Goal: Transaction & Acquisition: Purchase product/service

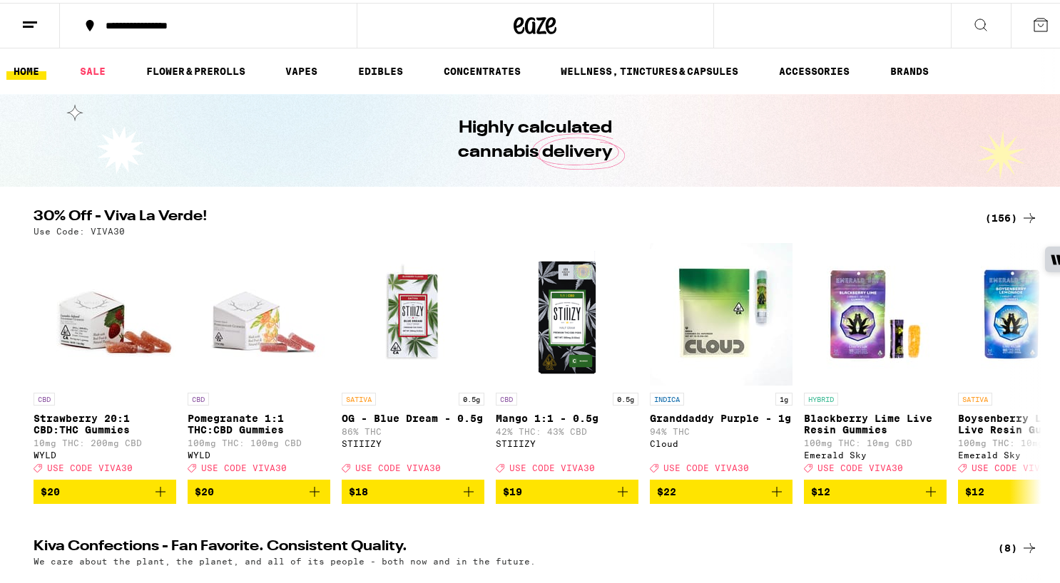
click at [999, 213] on div "(156)" at bounding box center [1011, 215] width 53 height 17
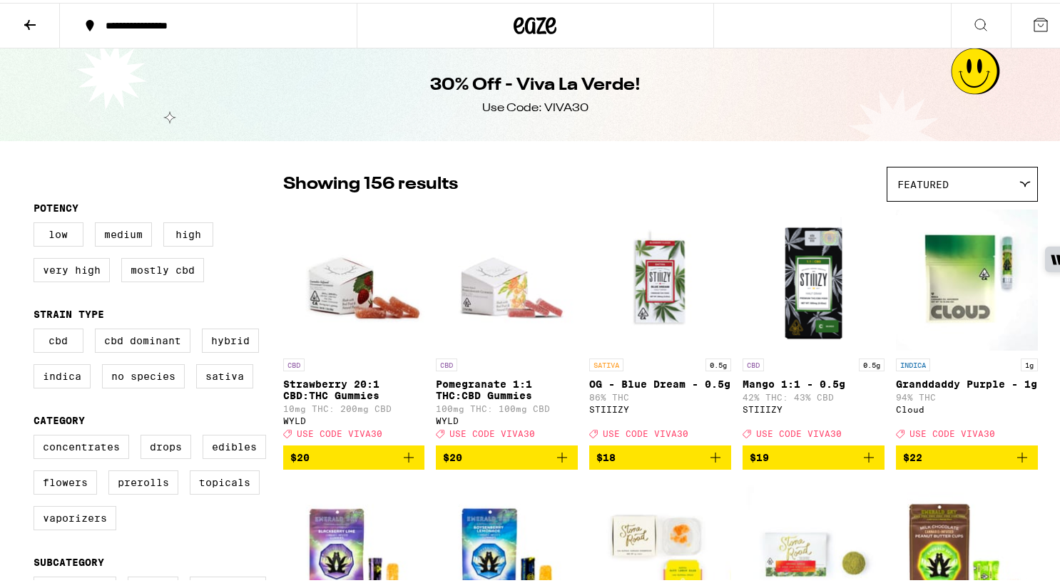
click at [122, 518] on div "Concentrates Drops Edibles Flowers Prerolls Topicals Vaporizers" at bounding box center [159, 485] width 250 height 107
click at [128, 492] on label "Prerolls" at bounding box center [143, 480] width 70 height 24
click at [37, 435] on input "Prerolls" at bounding box center [36, 434] width 1 height 1
checkbox input "true"
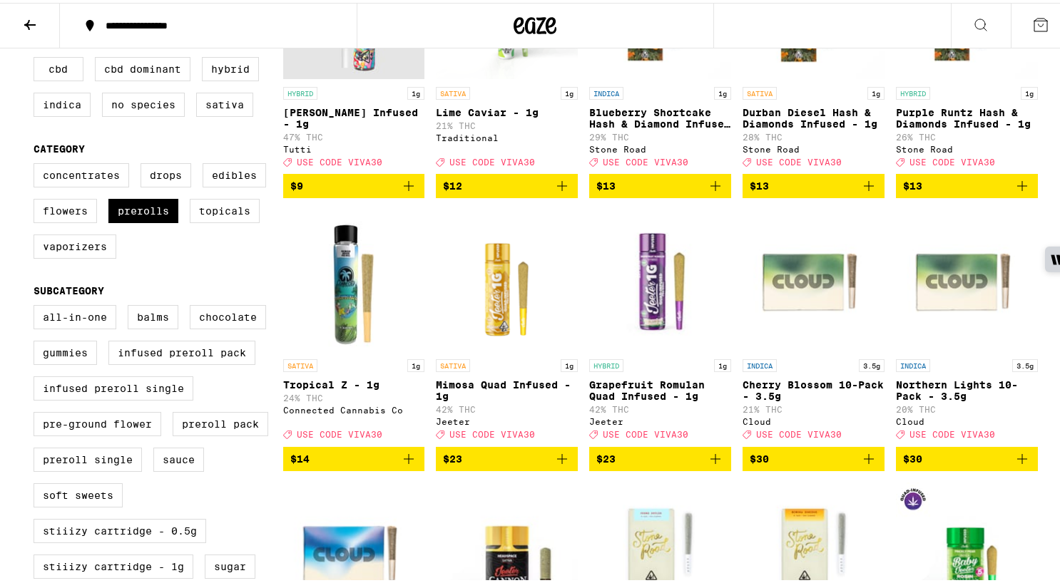
scroll to position [143, 0]
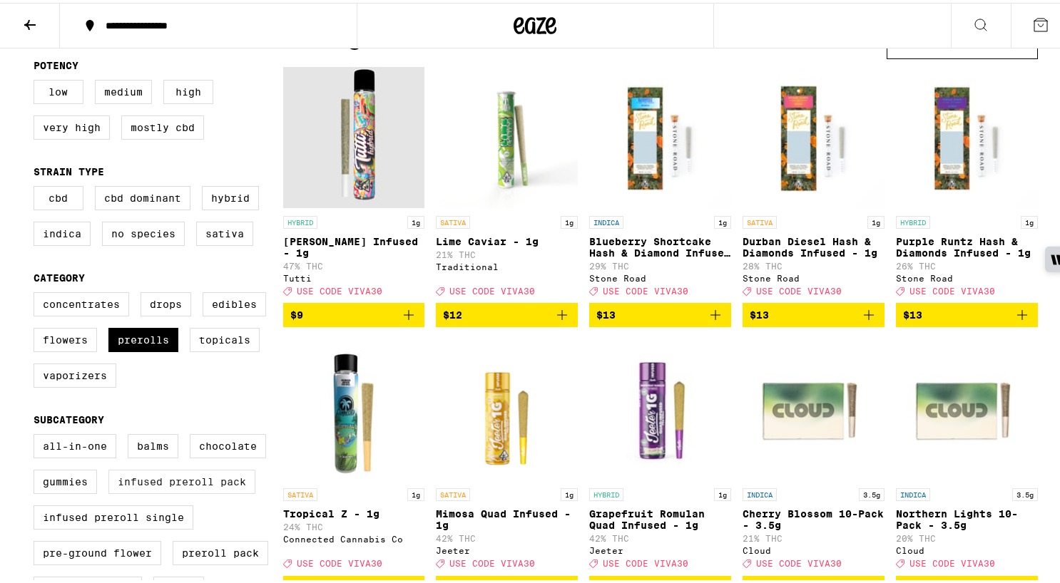
click at [130, 491] on label "Infused Preroll Pack" at bounding box center [181, 479] width 147 height 24
click at [37, 434] on input "Infused Preroll Pack" at bounding box center [36, 434] width 1 height 1
checkbox input "true"
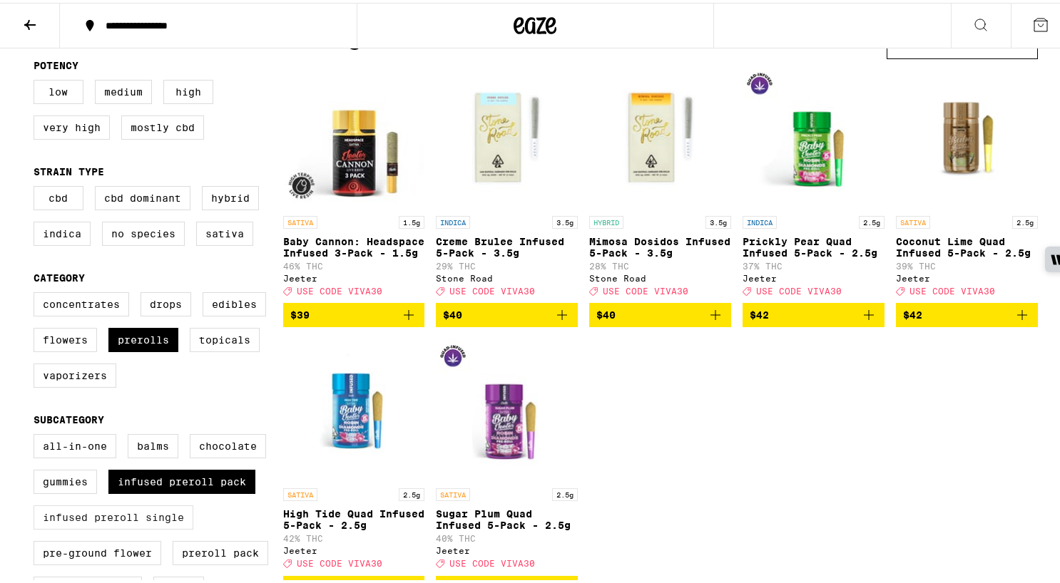
click at [120, 527] on label "Infused Preroll Single" at bounding box center [114, 515] width 160 height 24
click at [37, 434] on input "Infused Preroll Single" at bounding box center [36, 434] width 1 height 1
checkbox input "true"
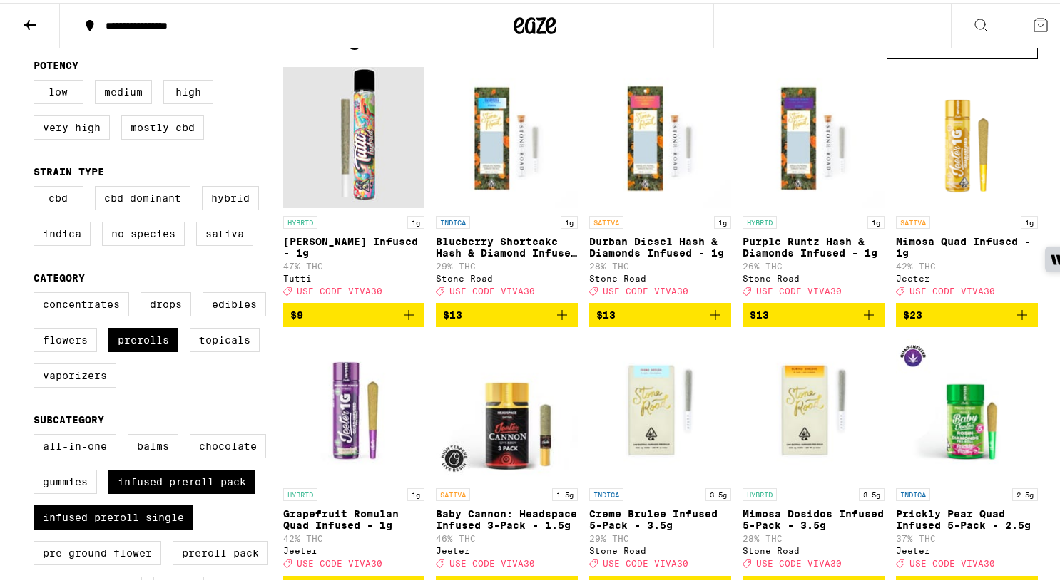
click at [404, 317] on icon "Add to bag" at bounding box center [409, 312] width 10 height 10
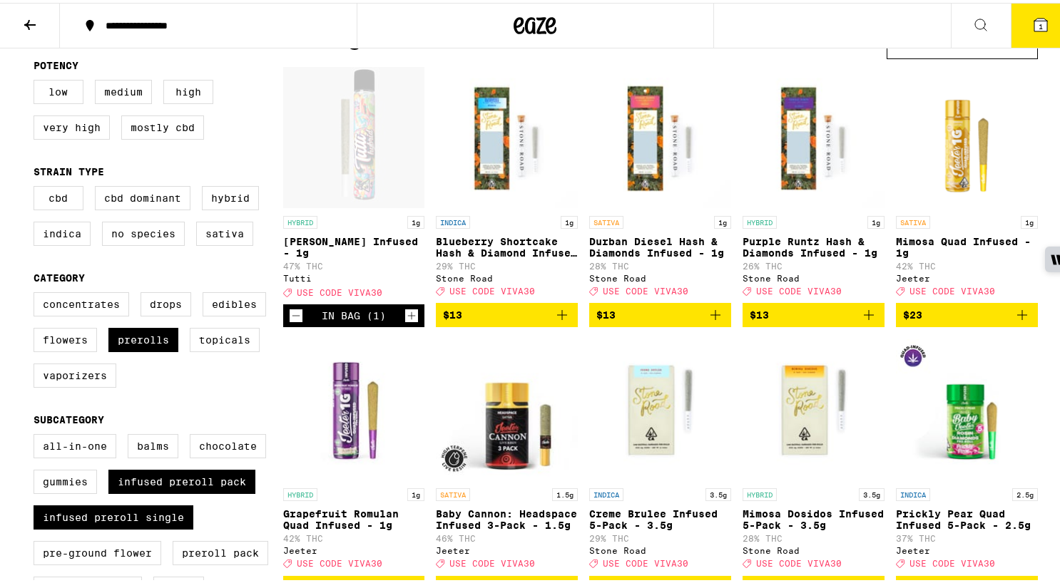
click at [405, 322] on icon "Increment" at bounding box center [411, 313] width 13 height 17
click at [556, 320] on icon "Add to bag" at bounding box center [561, 312] width 17 height 17
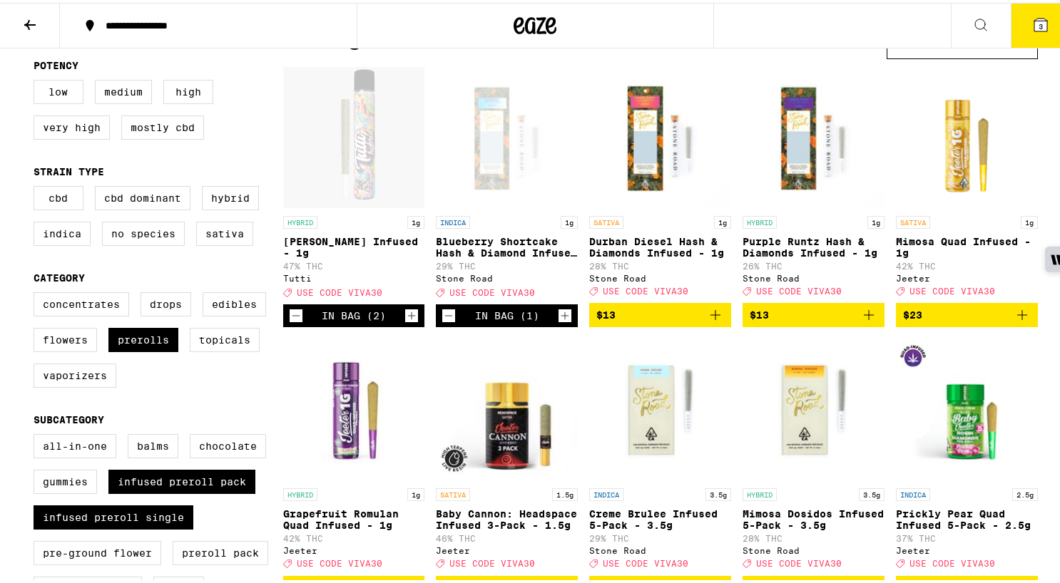
click at [558, 320] on icon "Increment" at bounding box center [564, 313] width 13 height 17
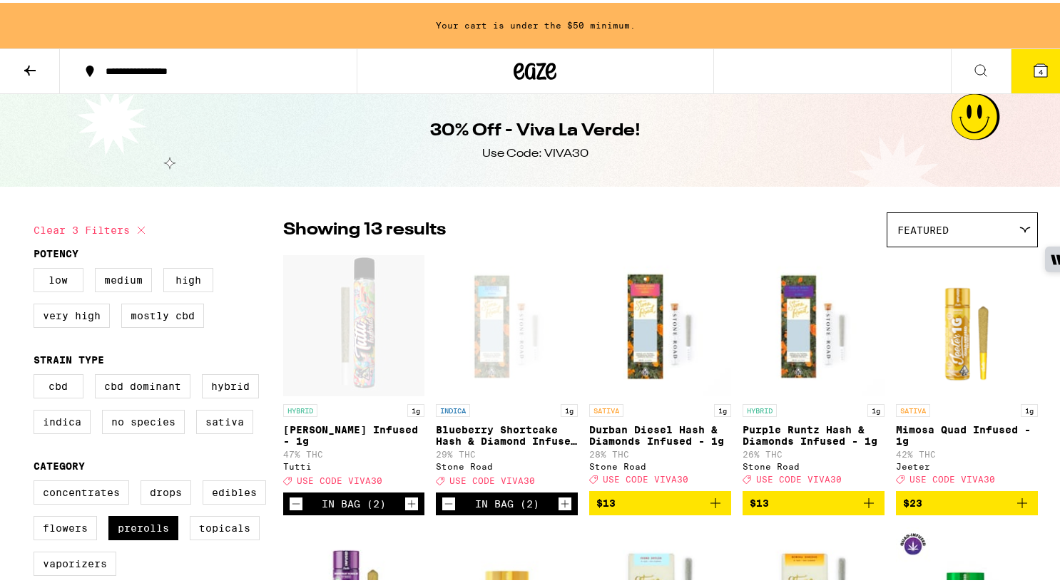
click at [408, 506] on icon "Increment" at bounding box center [412, 502] width 8 height 8
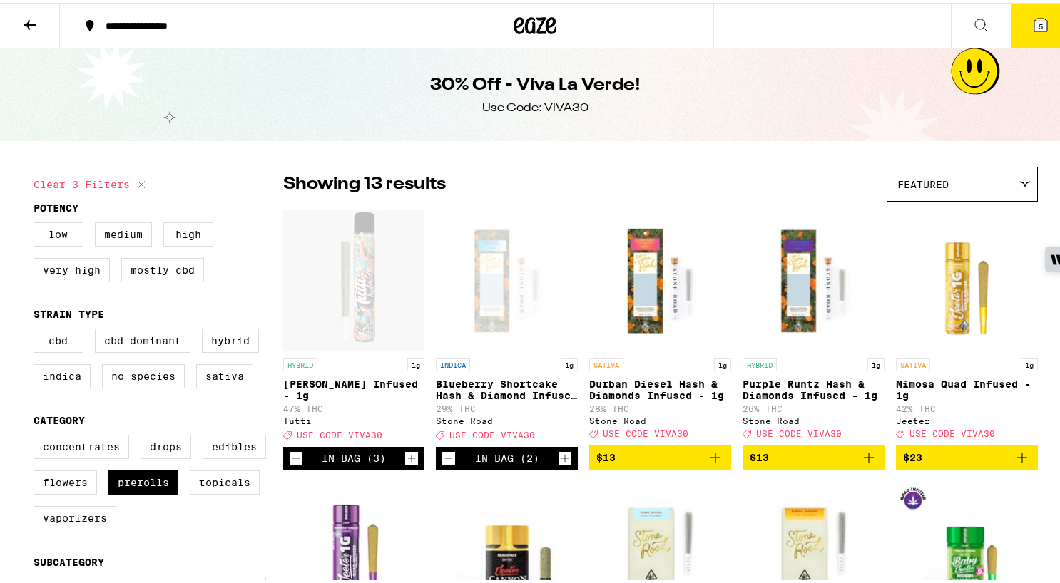
click at [558, 464] on icon "Increment" at bounding box center [564, 455] width 13 height 17
click at [547, 113] on div "30% Off - Viva La Verde! Use Code: VIVA30" at bounding box center [536, 92] width 548 height 93
click at [548, 107] on div "Use Code: VIVA30" at bounding box center [535, 106] width 106 height 16
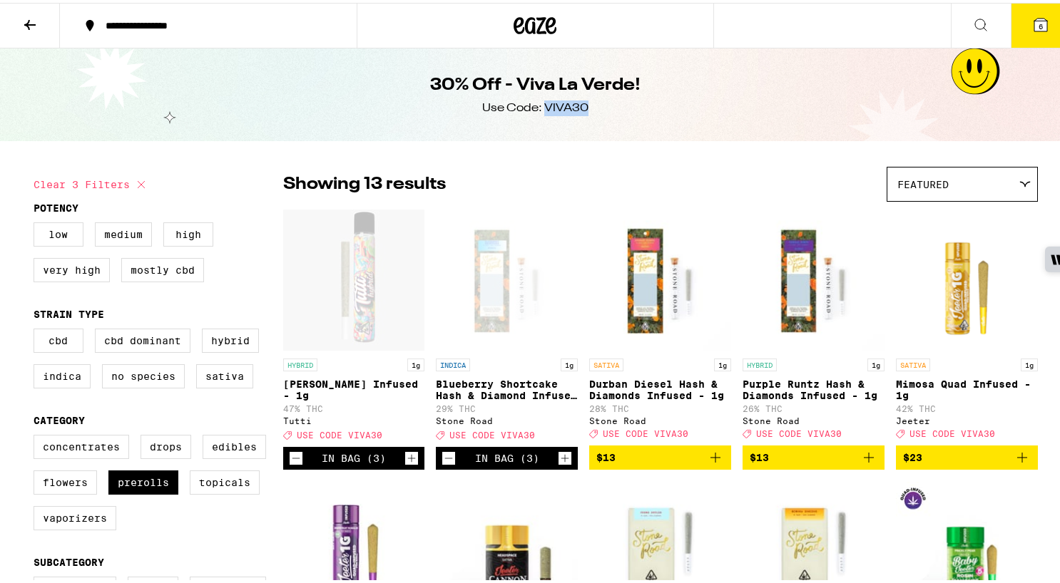
copy div "VIVA30"
click at [1038, 23] on span "6" at bounding box center [1040, 23] width 4 height 9
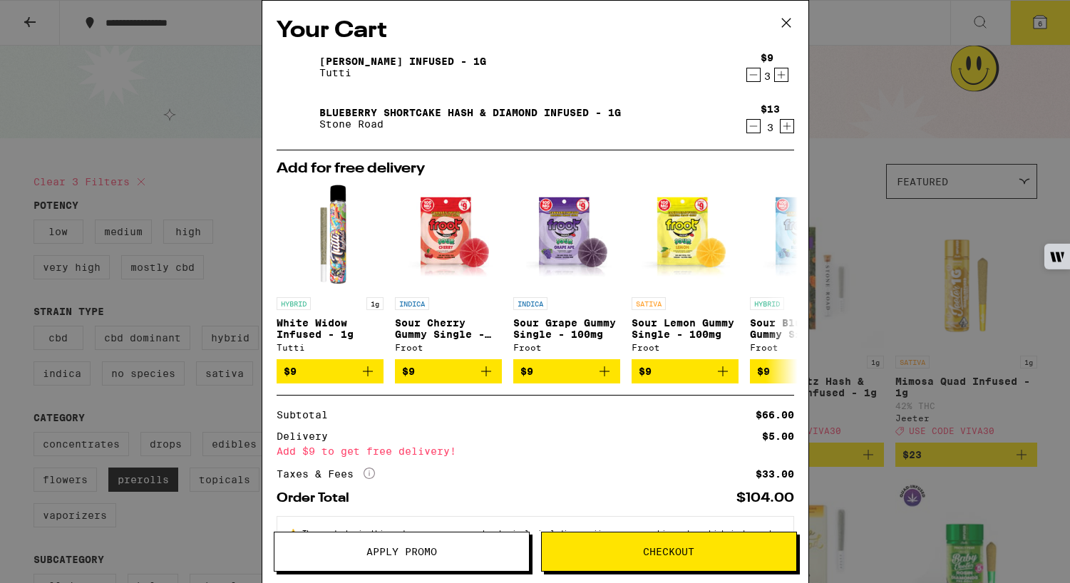
click at [382, 549] on span "Apply Promo" at bounding box center [402, 552] width 71 height 10
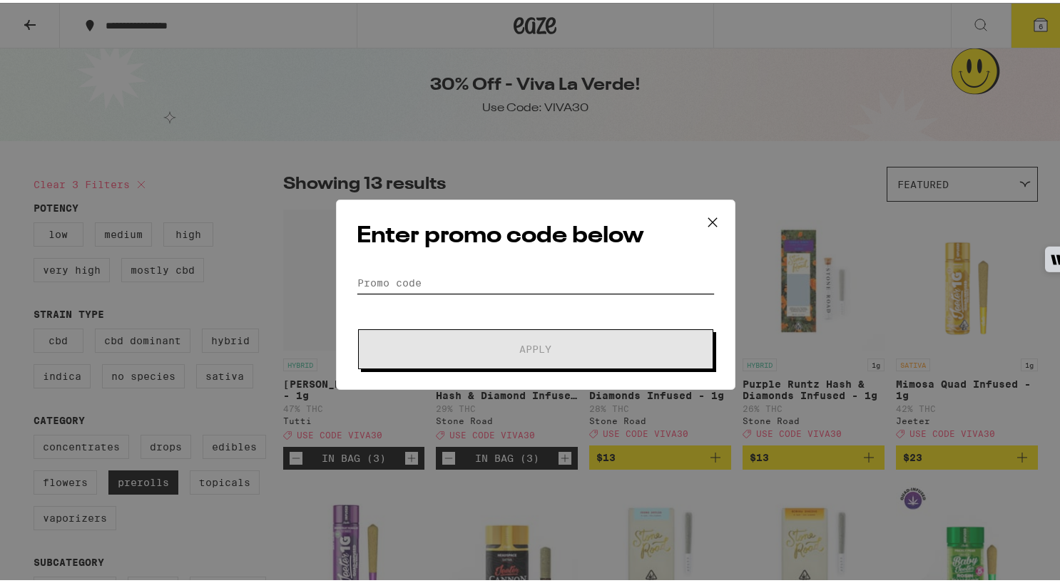
click at [448, 279] on input "Promo Code" at bounding box center [536, 280] width 358 height 21
paste input "VIVA30"
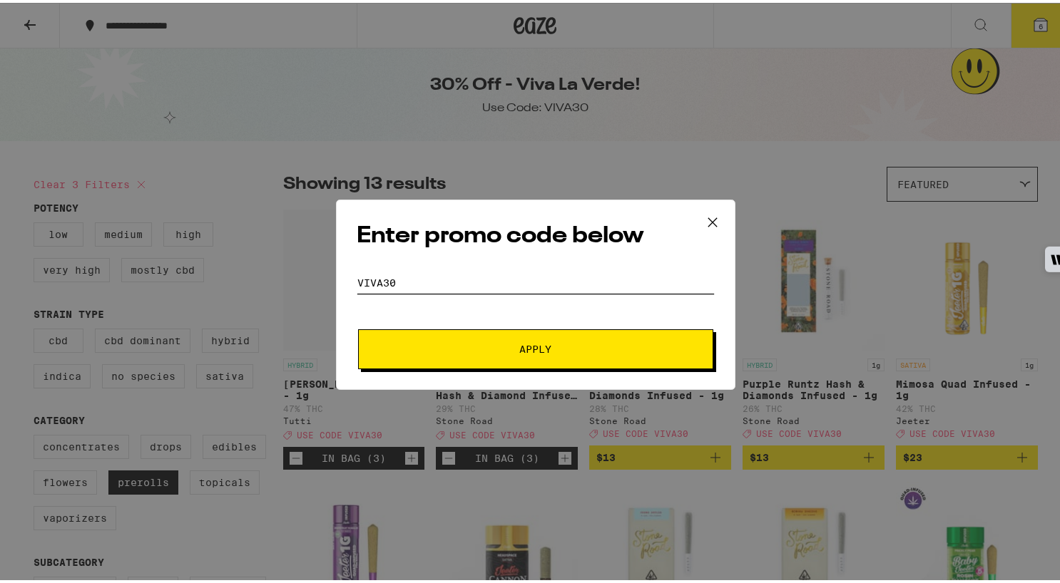
type input "VIVA30"
click at [470, 343] on span "Apply" at bounding box center [535, 347] width 257 height 10
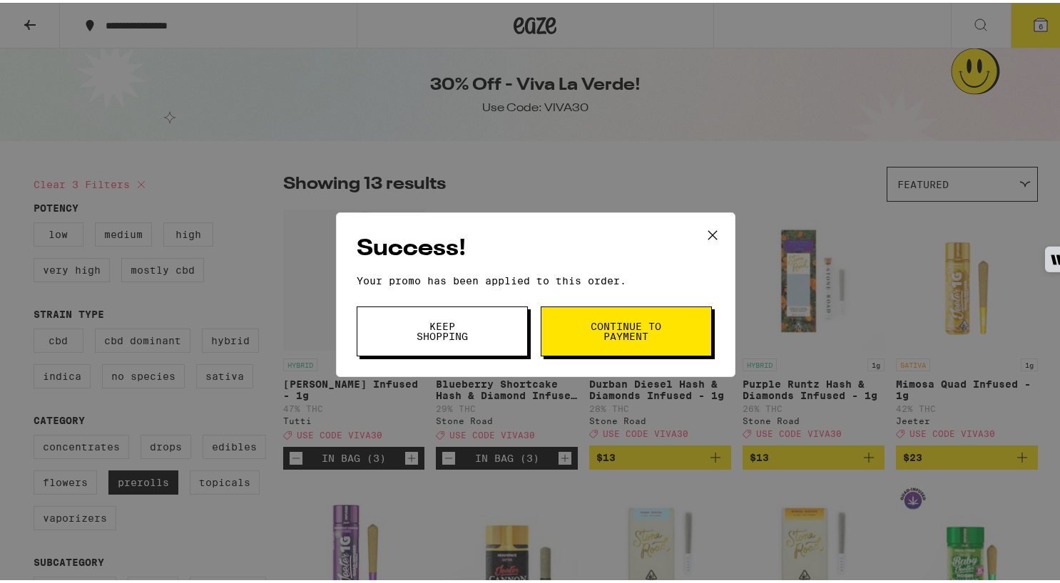
click at [607, 327] on span "Continue to payment" at bounding box center [626, 329] width 73 height 20
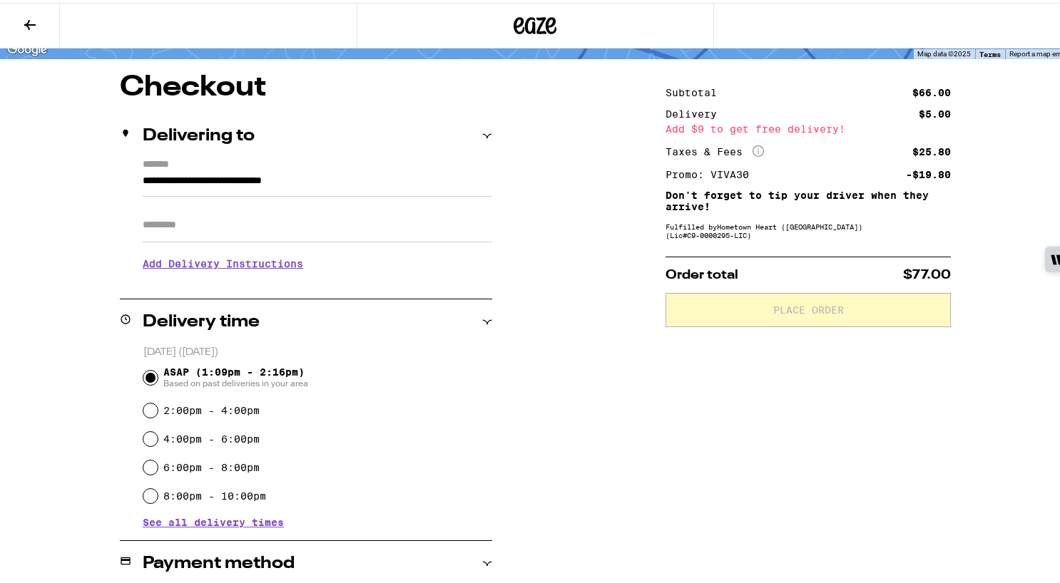
scroll to position [237, 0]
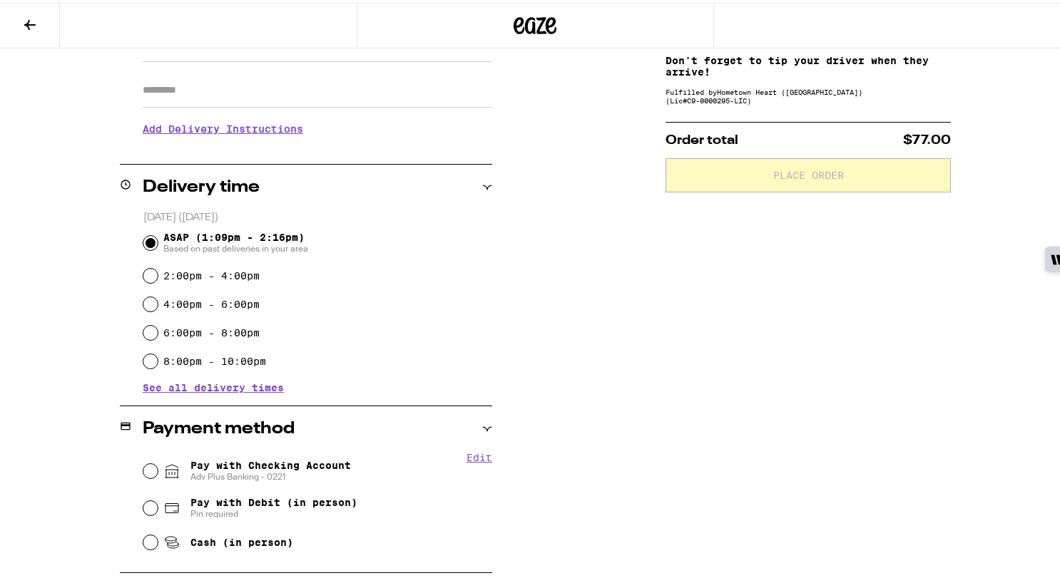
click at [206, 467] on span "Pay with Checking Account Adv Plus Banking - 0221" at bounding box center [270, 468] width 160 height 23
click at [158, 467] on input "Pay with Checking Account Adv Plus Banking - 0221" at bounding box center [150, 468] width 14 height 14
radio input "true"
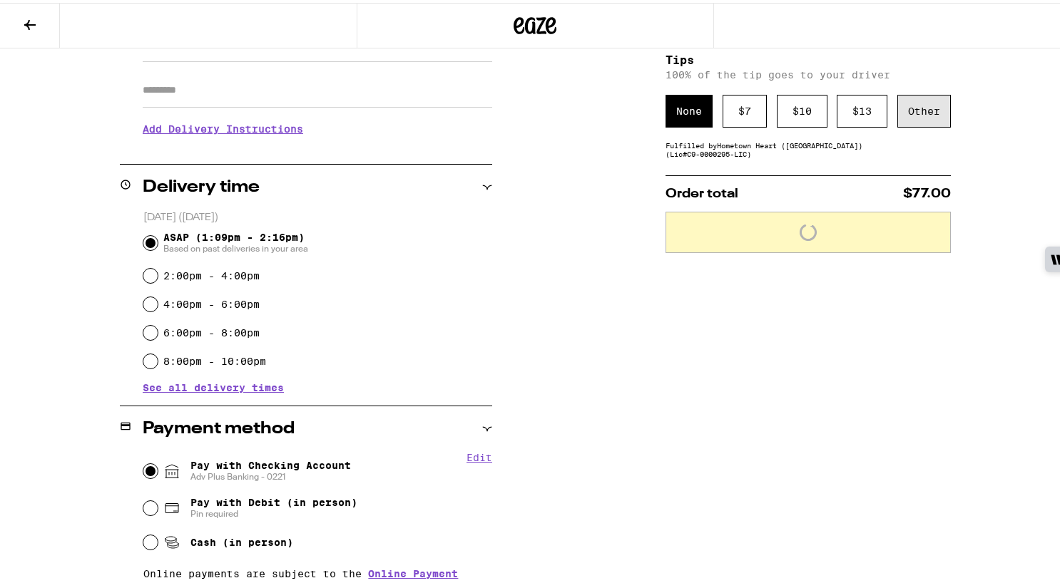
click at [897, 108] on div "Other" at bounding box center [923, 108] width 53 height 33
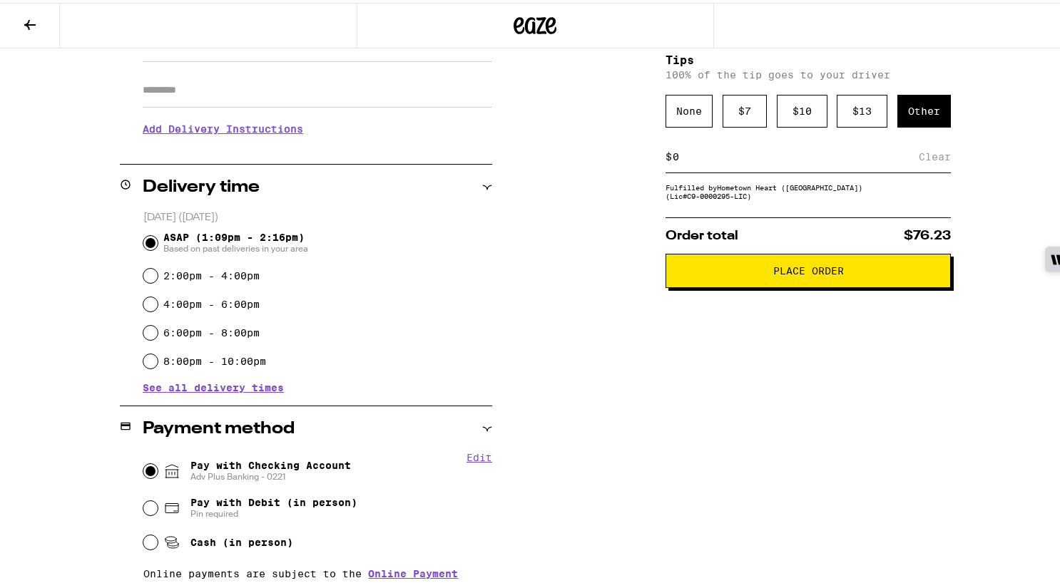
click at [870, 166] on div "$ Clear" at bounding box center [807, 154] width 285 height 32
click at [909, 160] on input at bounding box center [795, 154] width 247 height 13
type input "3"
click at [928, 148] on div "Save" at bounding box center [938, 153] width 26 height 31
